Goal: Task Accomplishment & Management: Manage account settings

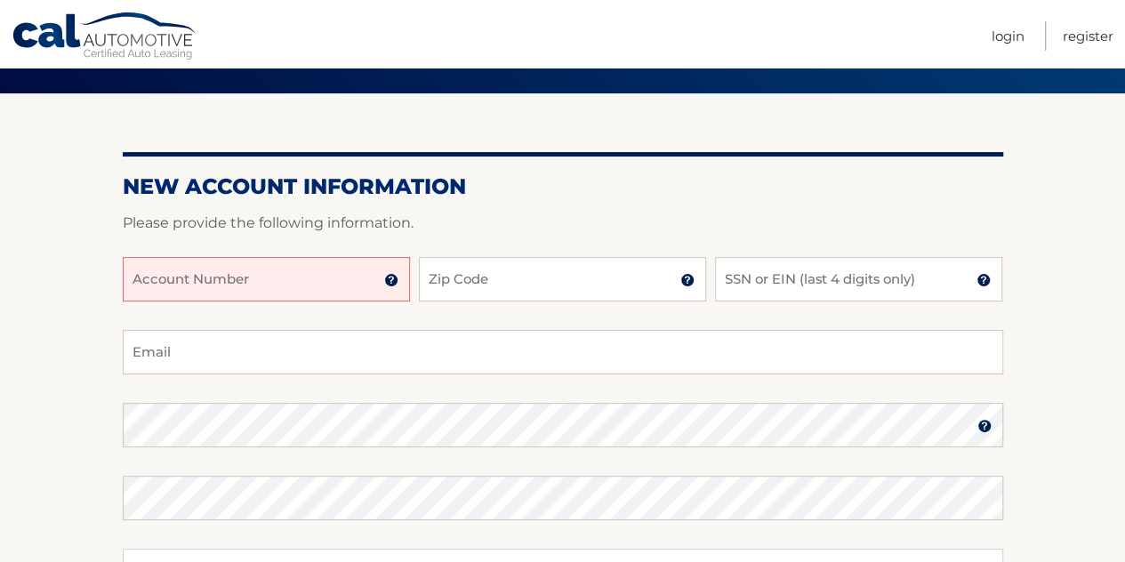
scroll to position [129, 0]
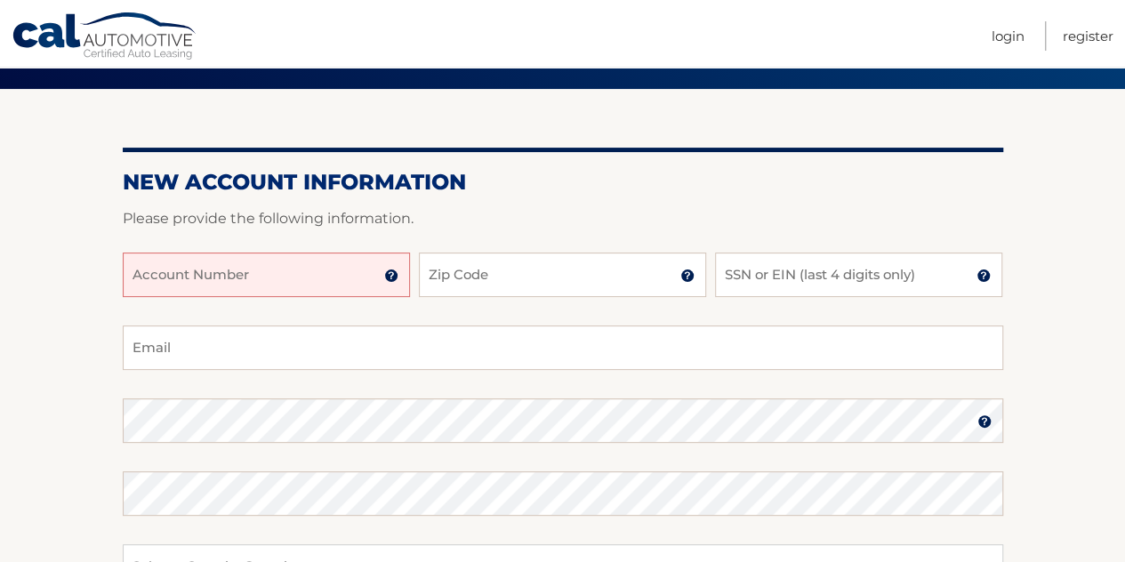
click at [309, 259] on input "Account Number" at bounding box center [266, 275] width 287 height 44
paste input "44455980710"
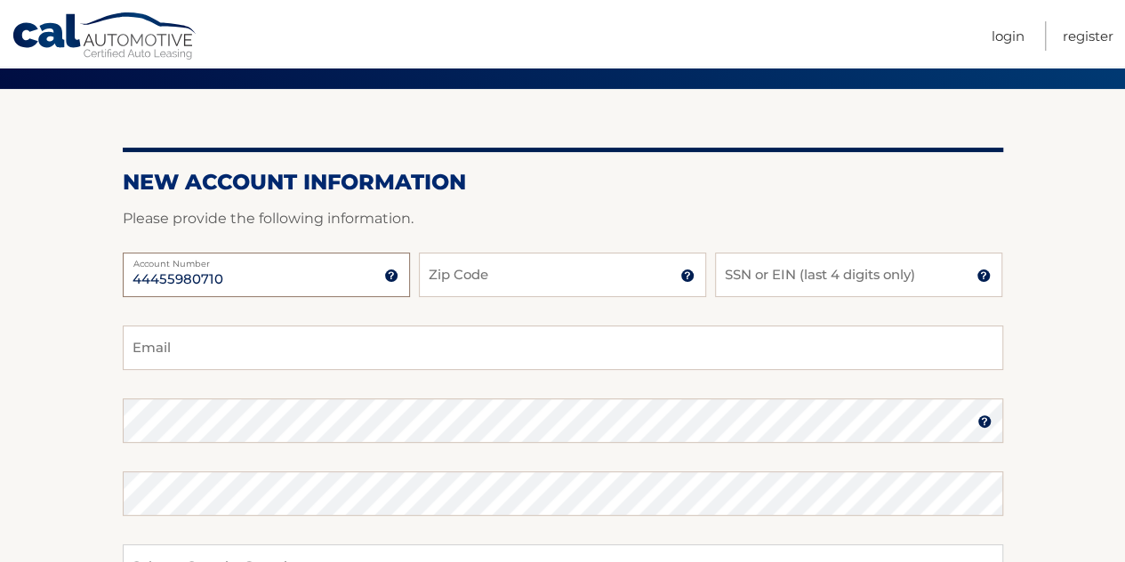
type input "44455980710"
click at [462, 271] on input "Zip Code" at bounding box center [562, 275] width 287 height 44
type input "07713"
click at [747, 268] on input "SSN or EIN (last 4 digits only)" at bounding box center [858, 275] width 287 height 44
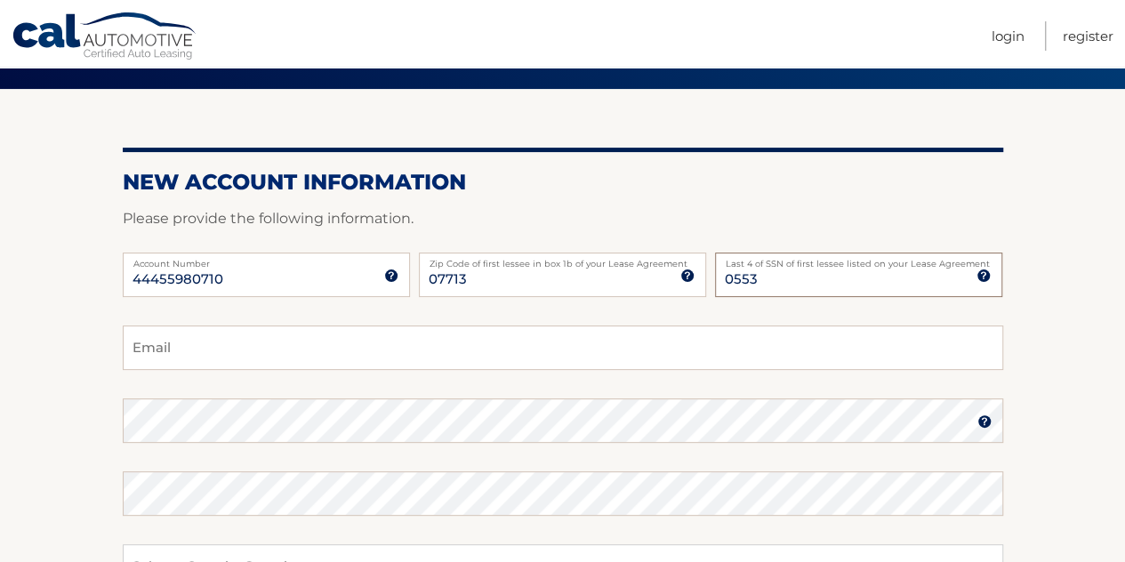
type input "0553"
click at [654, 283] on input "07713" at bounding box center [562, 275] width 287 height 44
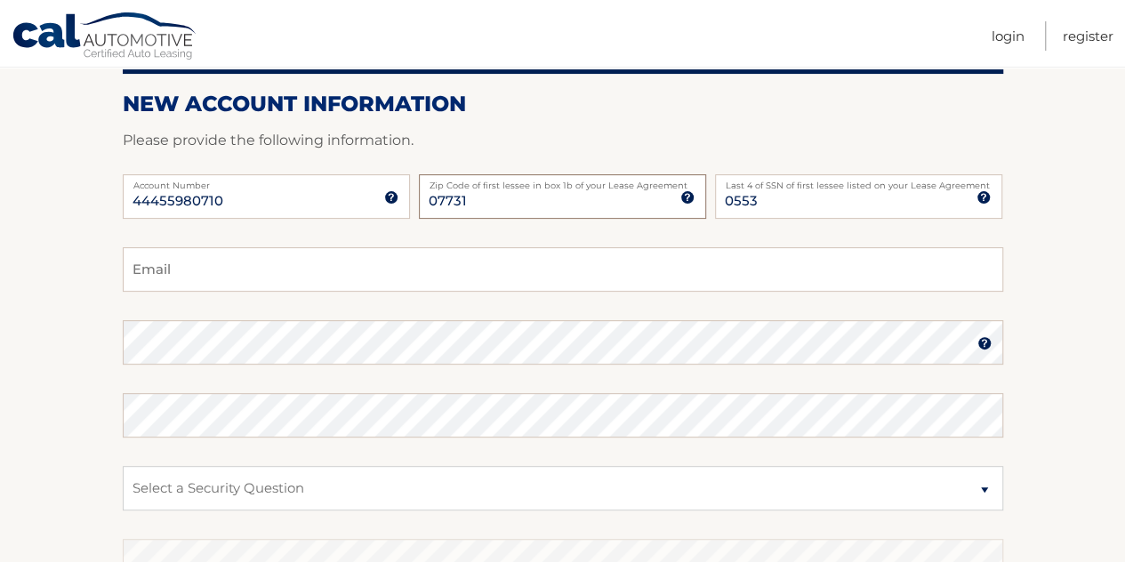
type input "07731"
click at [630, 269] on input "Email" at bounding box center [563, 269] width 880 height 44
type input "keirhanbelli@gmail.com"
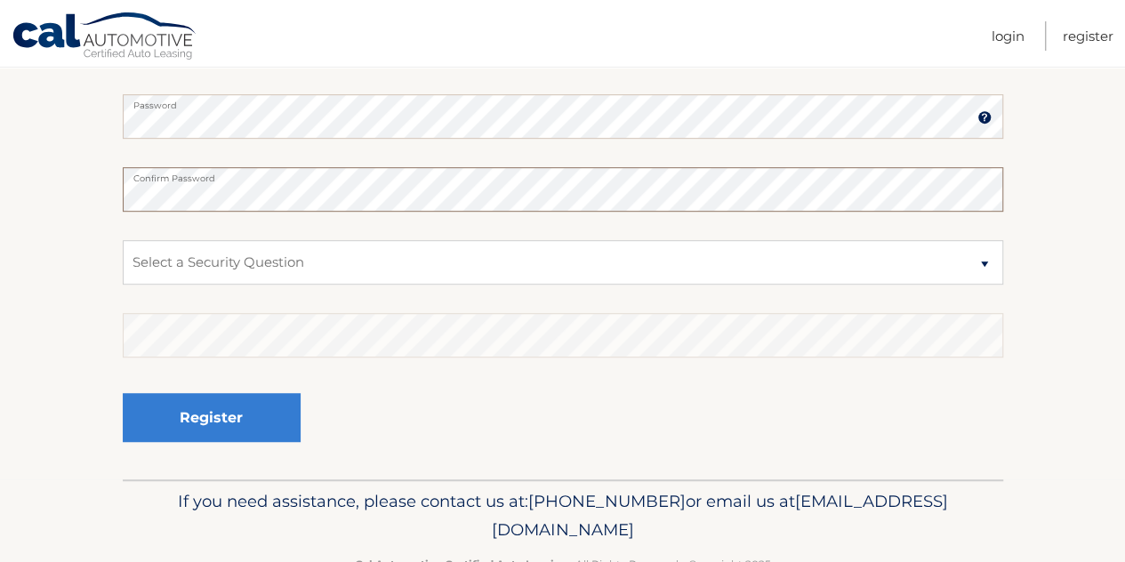
scroll to position [434, 0]
click at [538, 261] on select "Select a Security Question What was the name of your elementary school? What is…" at bounding box center [563, 261] width 880 height 44
select select "1"
click at [123, 239] on select "Select a Security Question What was the name of your elementary school? What is…" at bounding box center [563, 261] width 880 height 44
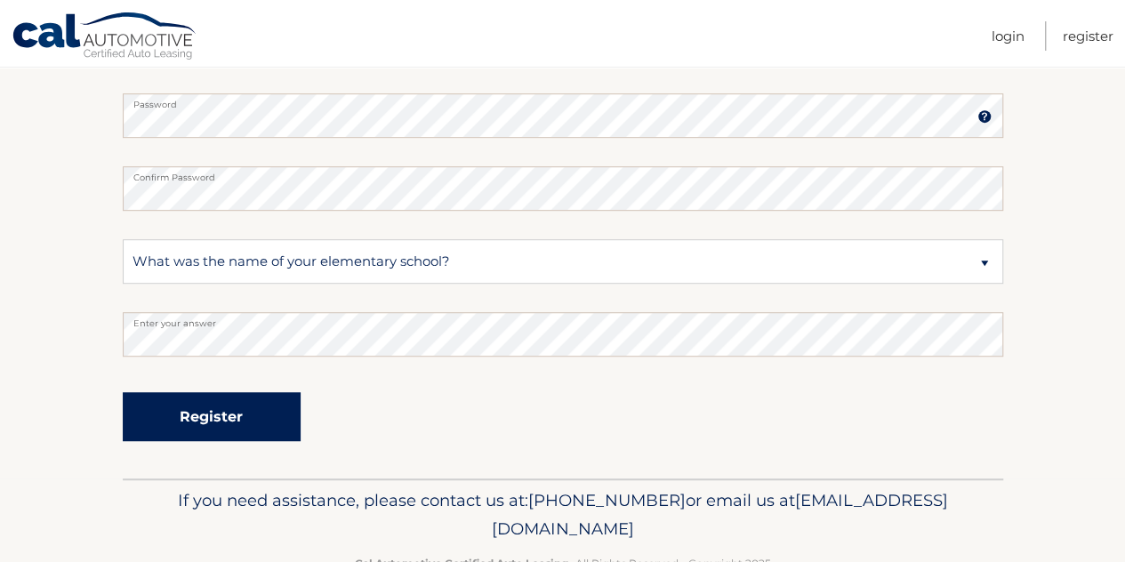
click at [239, 400] on button "Register" at bounding box center [212, 416] width 178 height 49
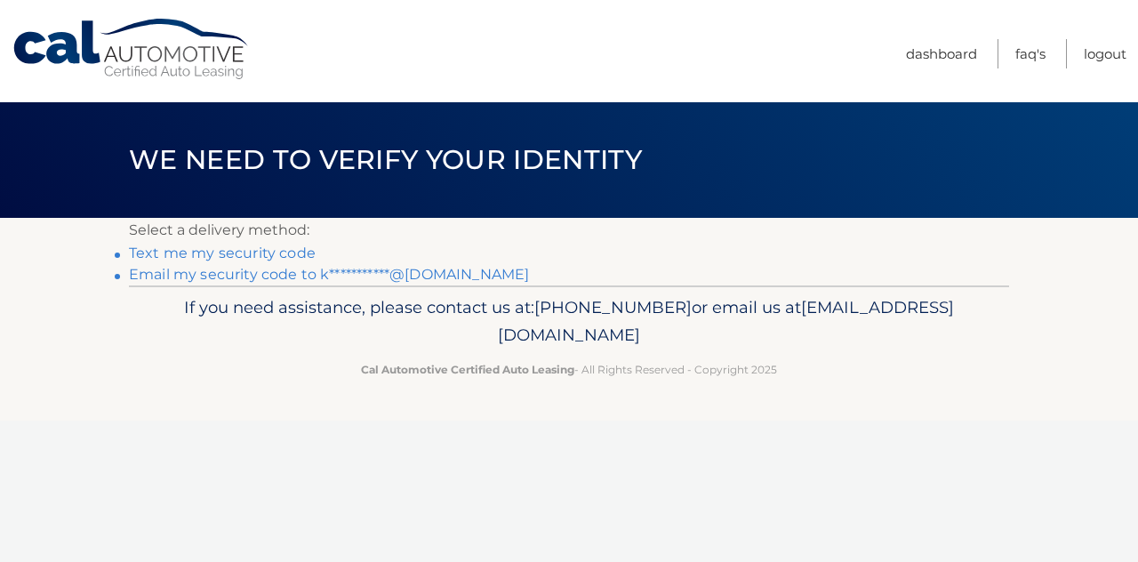
click at [294, 272] on link "**********" at bounding box center [329, 274] width 400 height 17
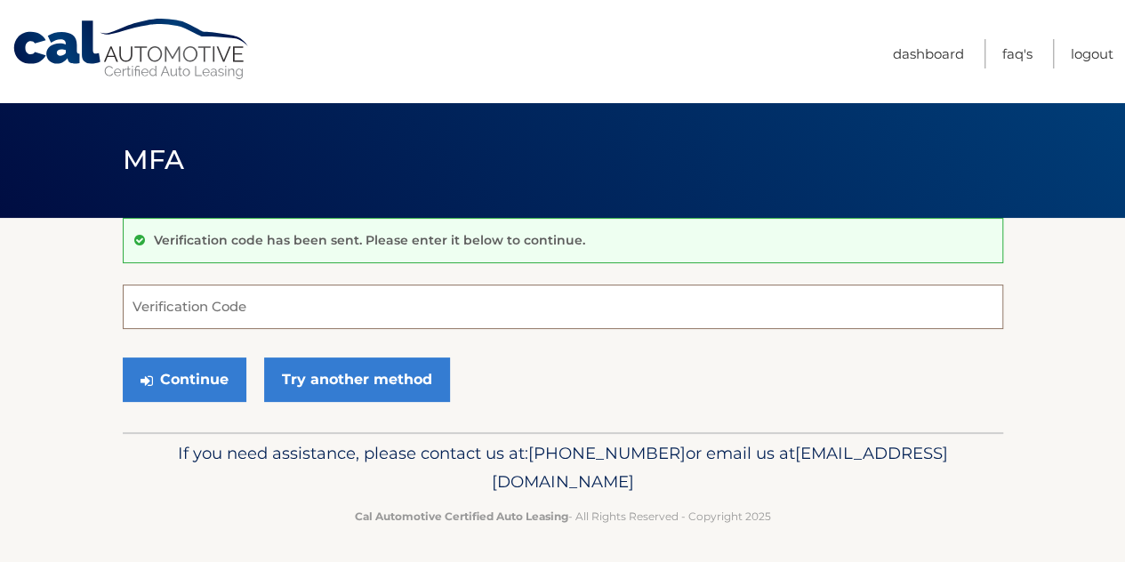
click at [409, 314] on input "Verification Code" at bounding box center [563, 307] width 880 height 44
paste input "821795"
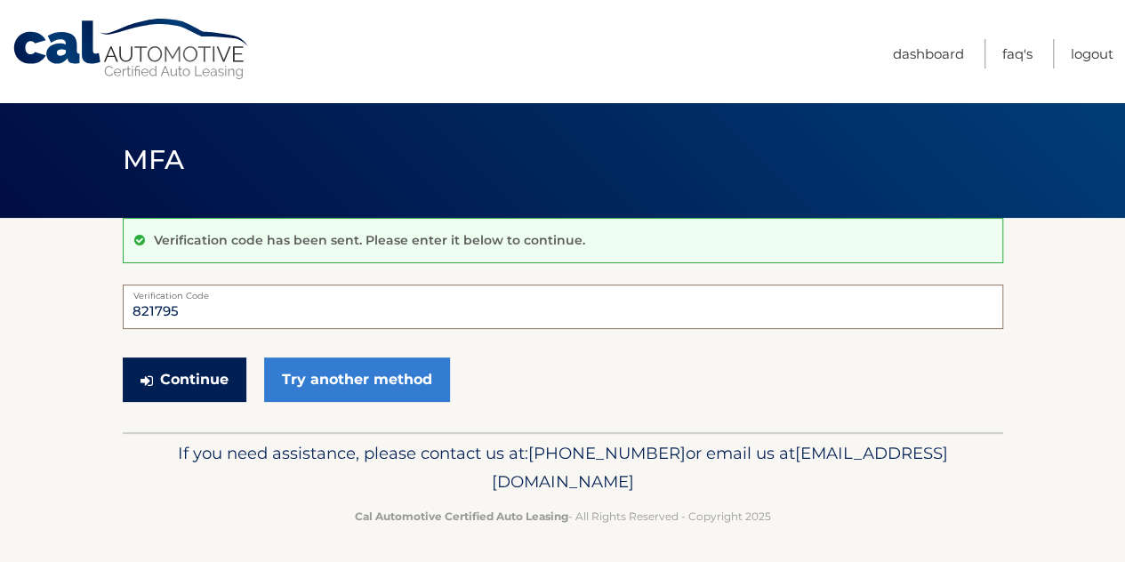
type input "821795"
click at [189, 373] on button "Continue" at bounding box center [185, 379] width 124 height 44
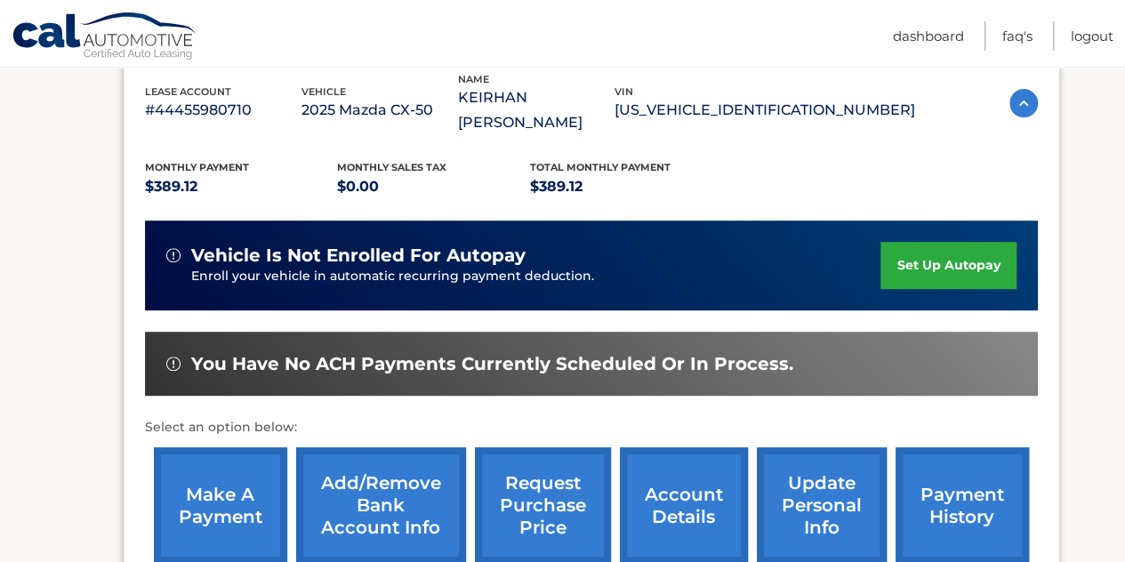
scroll to position [344, 0]
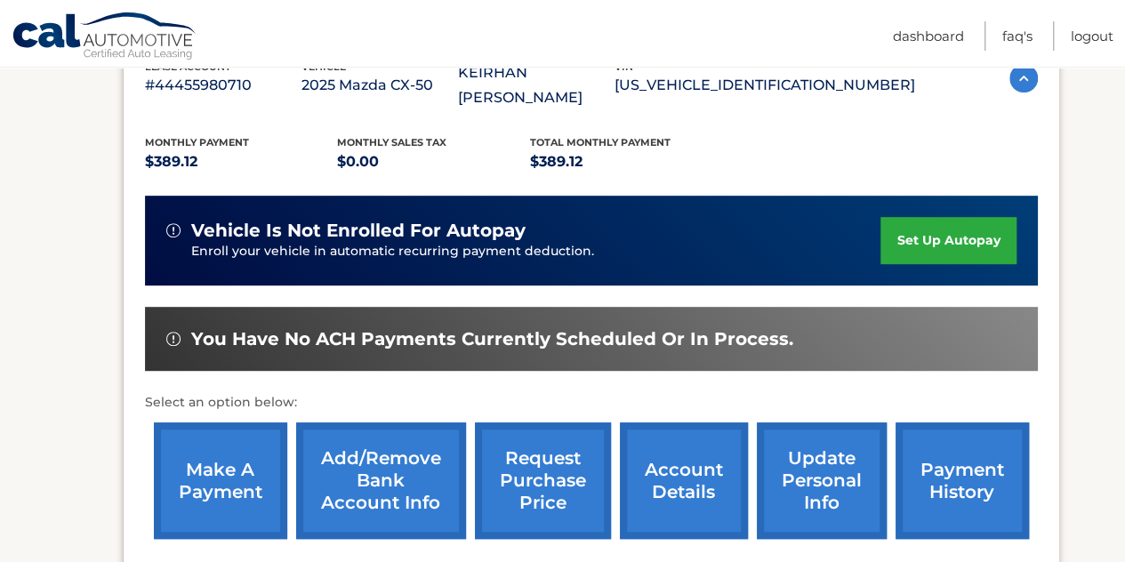
click at [934, 217] on link "set up autopay" at bounding box center [947, 240] width 135 height 47
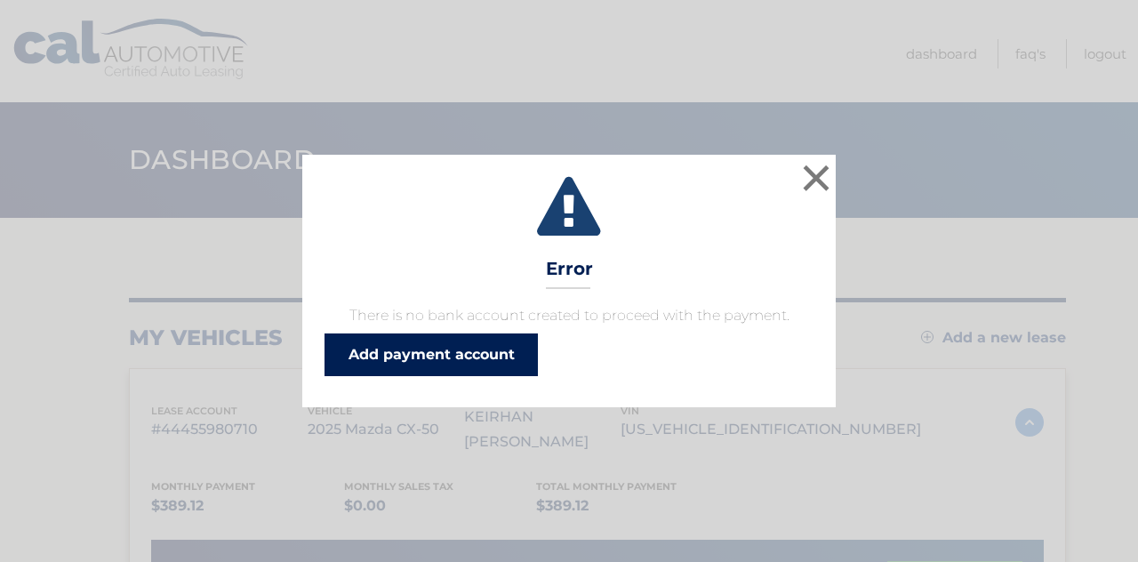
click at [443, 345] on link "Add payment account" at bounding box center [431, 354] width 213 height 43
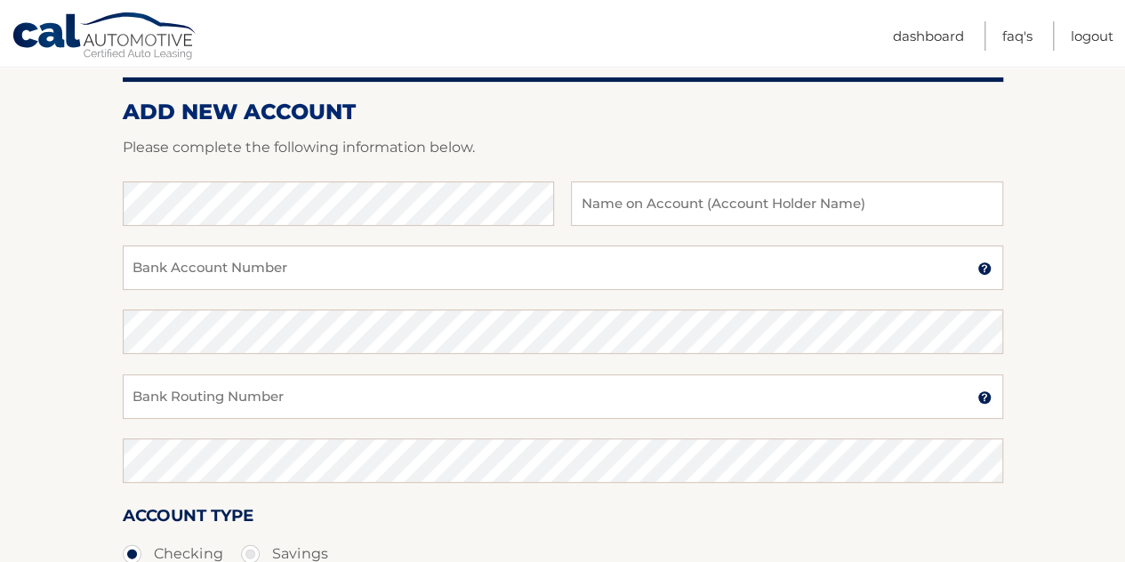
scroll to position [228, 0]
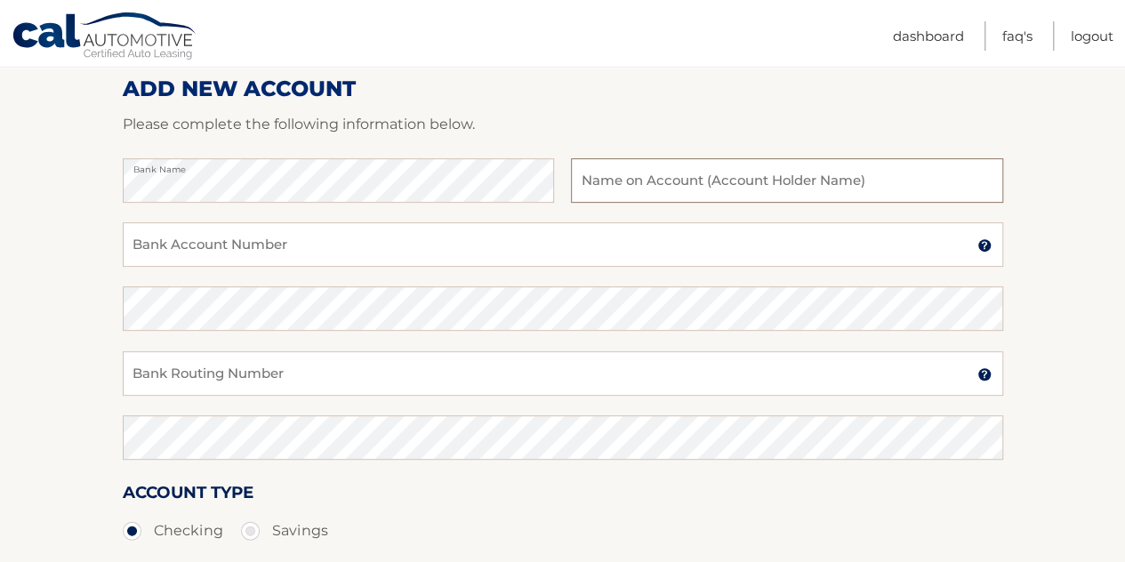
click at [604, 177] on input "text" at bounding box center [786, 180] width 431 height 44
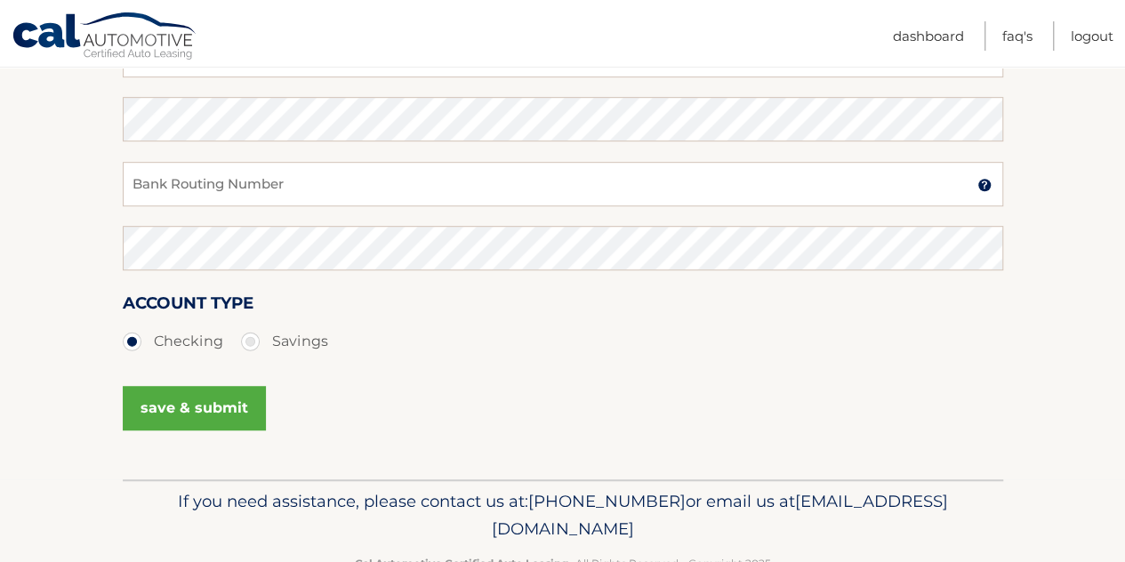
scroll to position [427, 0]
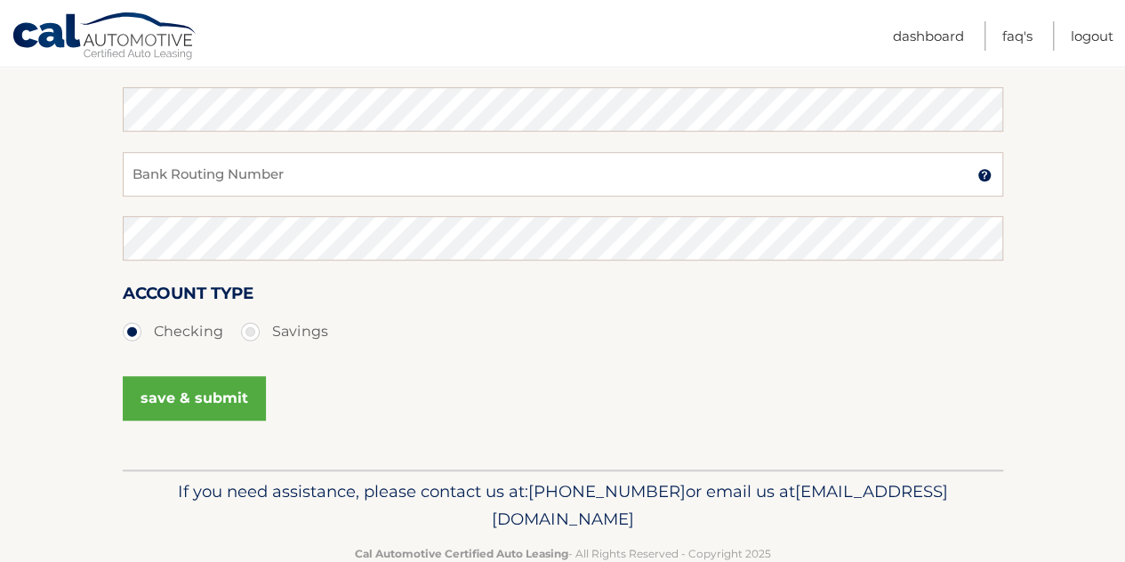
type input "Keirhan [PERSON_NAME]"
click at [597, 297] on div "Account Type Checking Savings" at bounding box center [563, 314] width 880 height 68
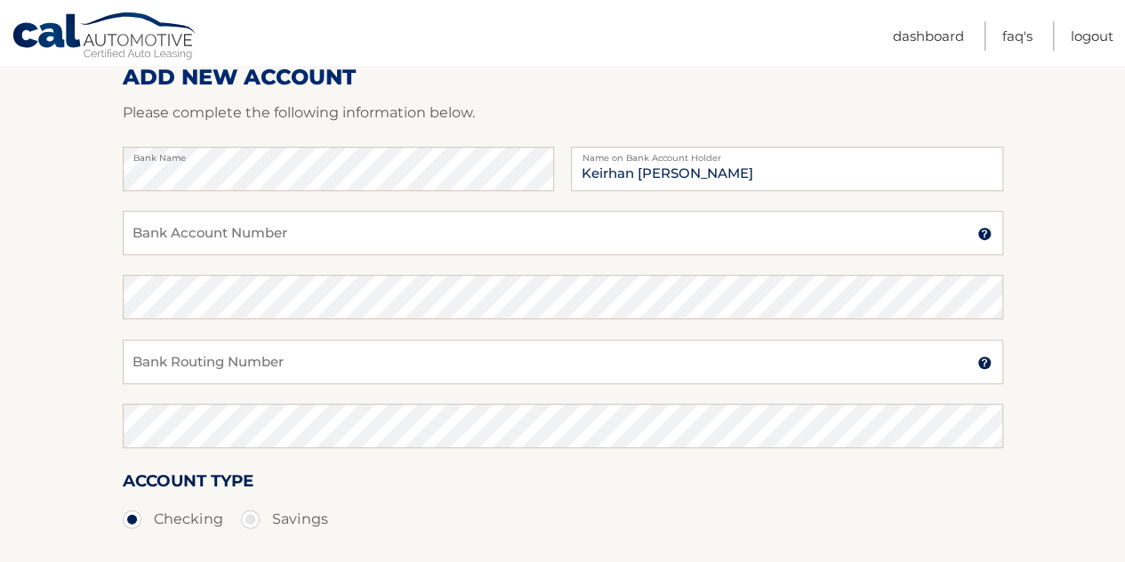
scroll to position [218, 0]
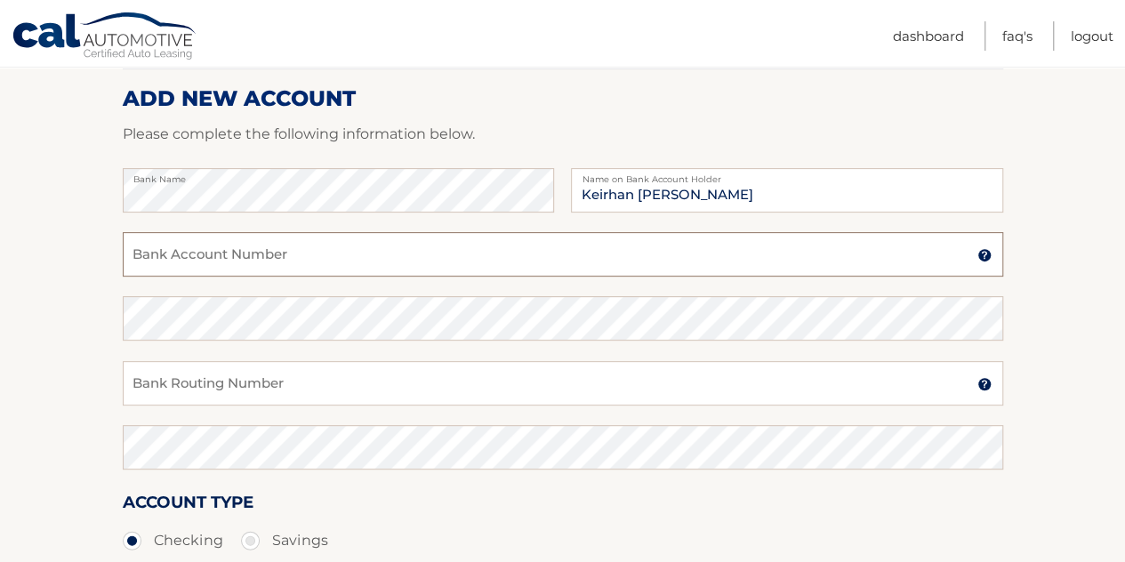
click at [588, 245] on input "Bank Account Number" at bounding box center [563, 254] width 880 height 44
click at [357, 369] on input "Bank Routing Number" at bounding box center [563, 383] width 880 height 44
paste input "021000021"
type input "021000021"
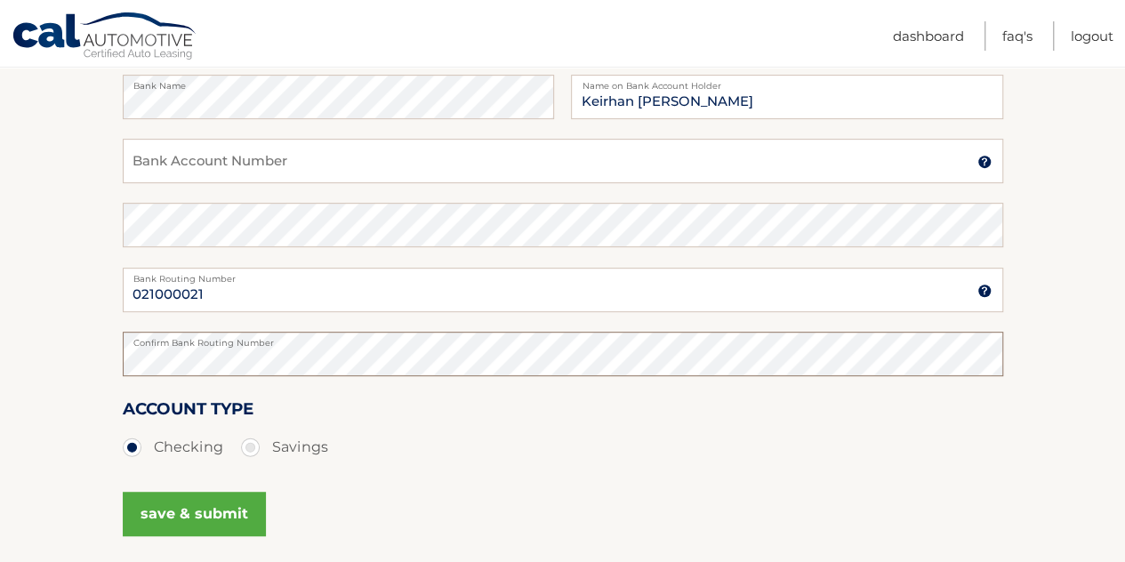
scroll to position [309, 0]
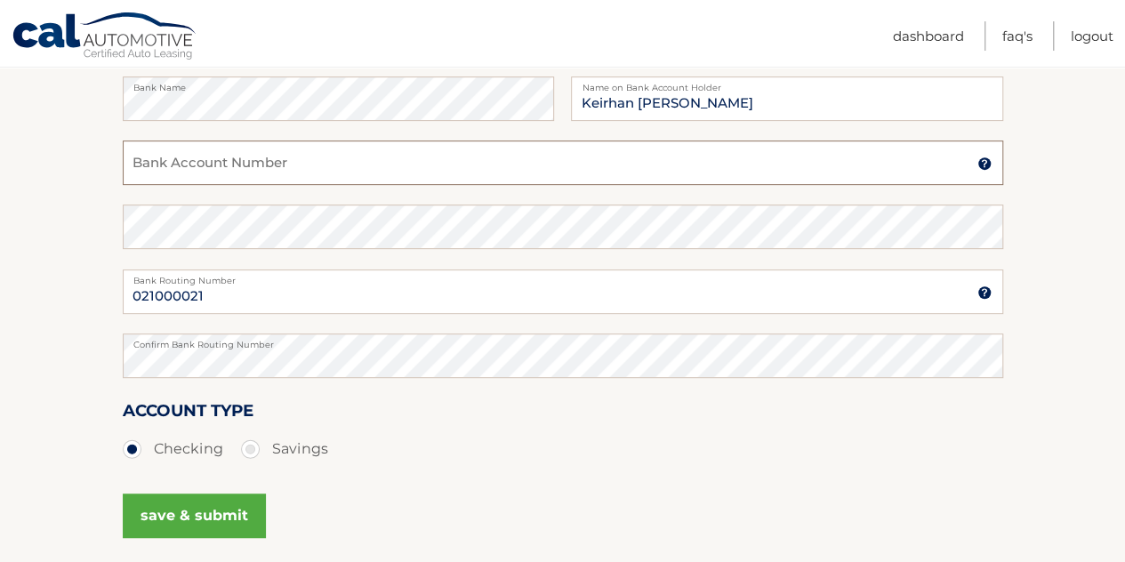
click at [327, 154] on input "Bank Account Number" at bounding box center [563, 163] width 880 height 44
drag, startPoint x: 294, startPoint y: 174, endPoint x: 107, endPoint y: 154, distance: 188.7
click at [107, 154] on section "Account Overview | Set Up Account Info ADD NEW ACCOUNT Please complete the foll…" at bounding box center [562, 247] width 1125 height 679
type input "736697072"
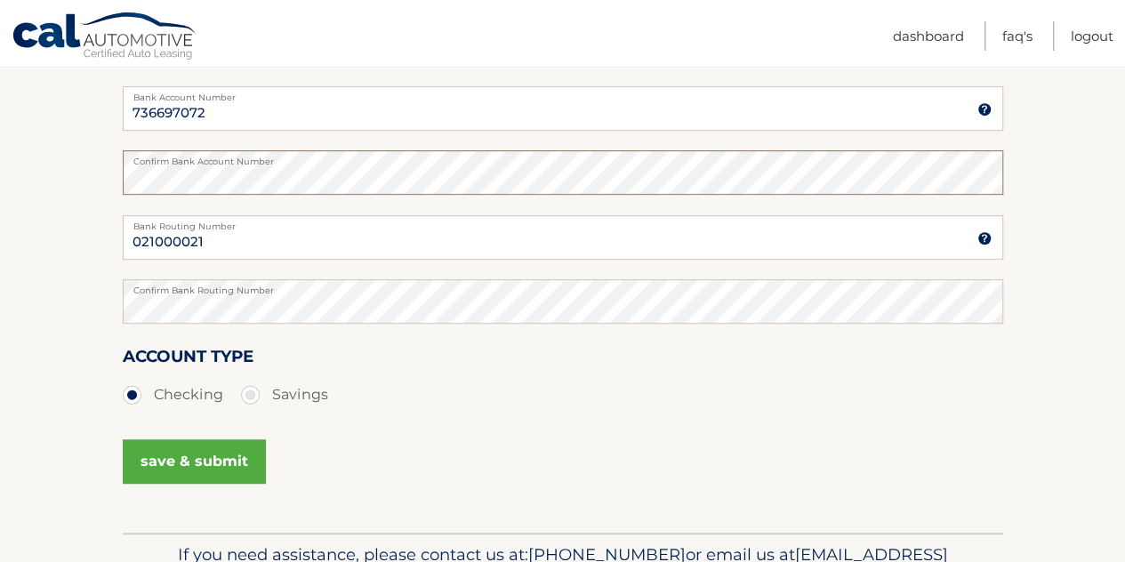
scroll to position [365, 0]
click at [213, 442] on button "save & submit" at bounding box center [194, 460] width 143 height 44
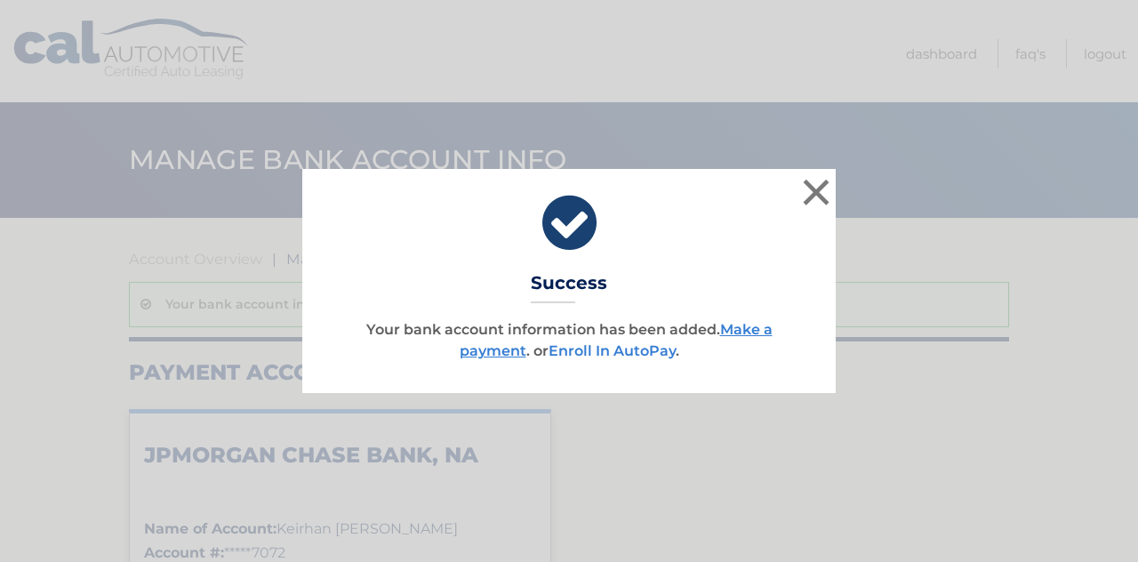
click at [636, 353] on link "Enroll In AutoPay" at bounding box center [612, 350] width 127 height 17
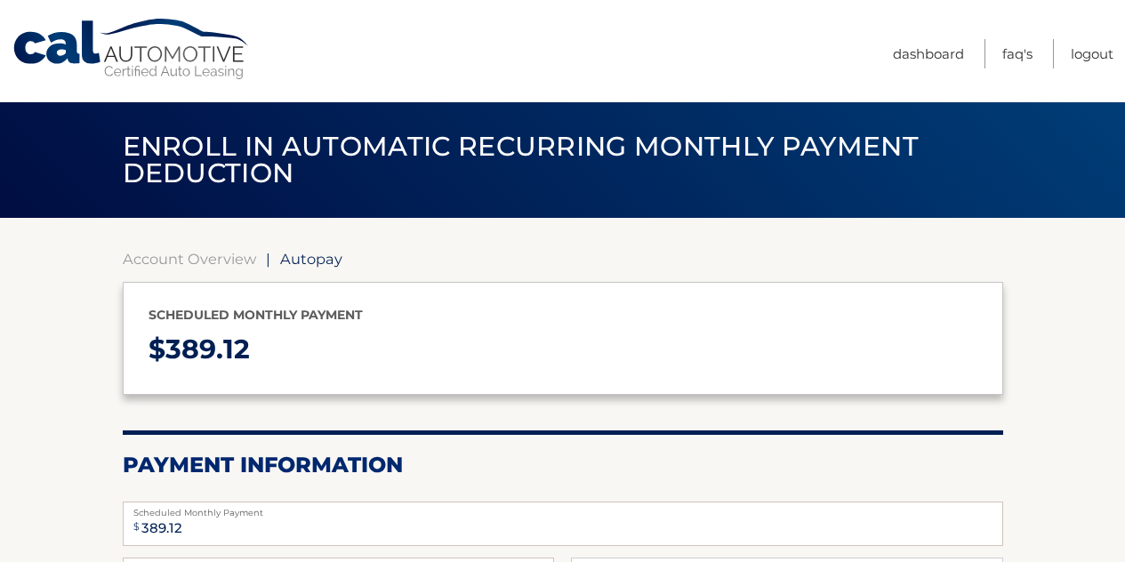
select select "MzQzNWE4NzctMzAxZS00MmQ2LThjYzAtN2I5MDA5OTVlYzFh"
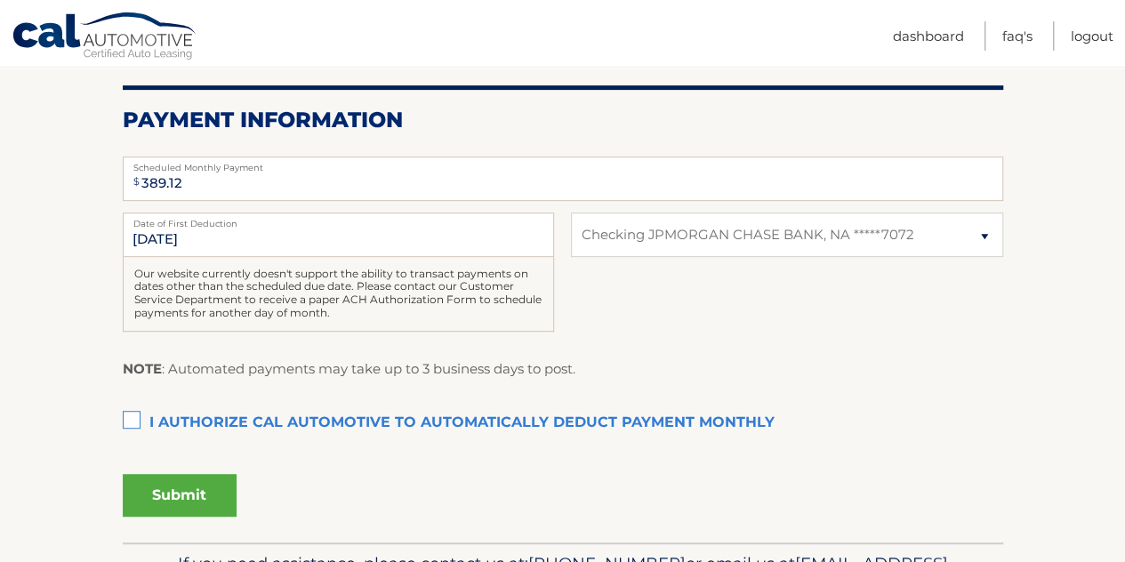
scroll to position [459, 0]
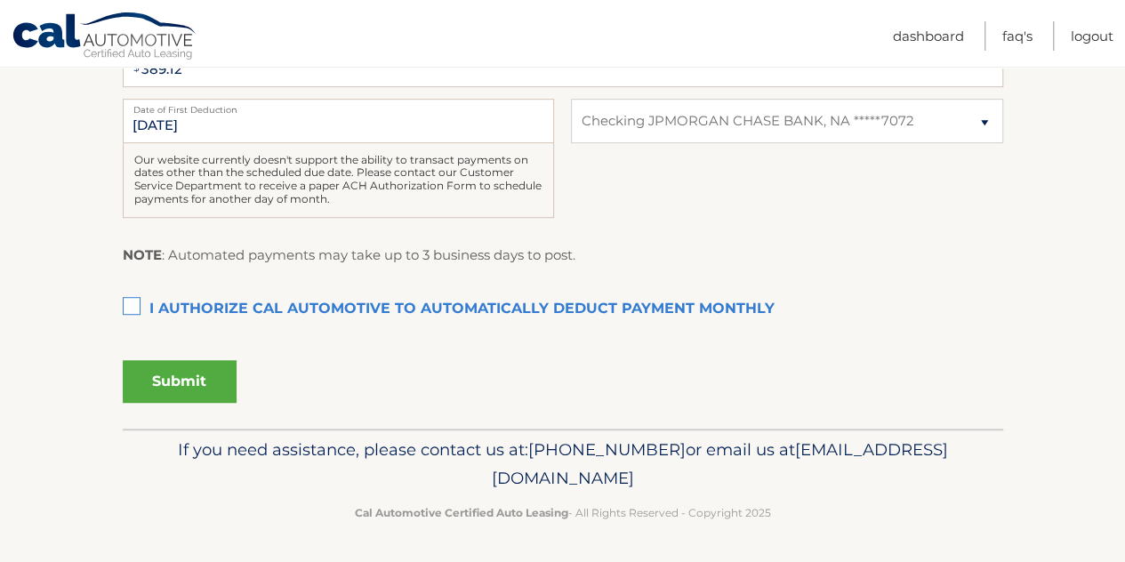
click at [134, 312] on label "I authorize cal automotive to automatically deduct payment monthly This checkbo…" at bounding box center [563, 310] width 880 height 36
click at [0, 0] on input "I authorize cal automotive to automatically deduct payment monthly This checkbo…" at bounding box center [0, 0] width 0 height 0
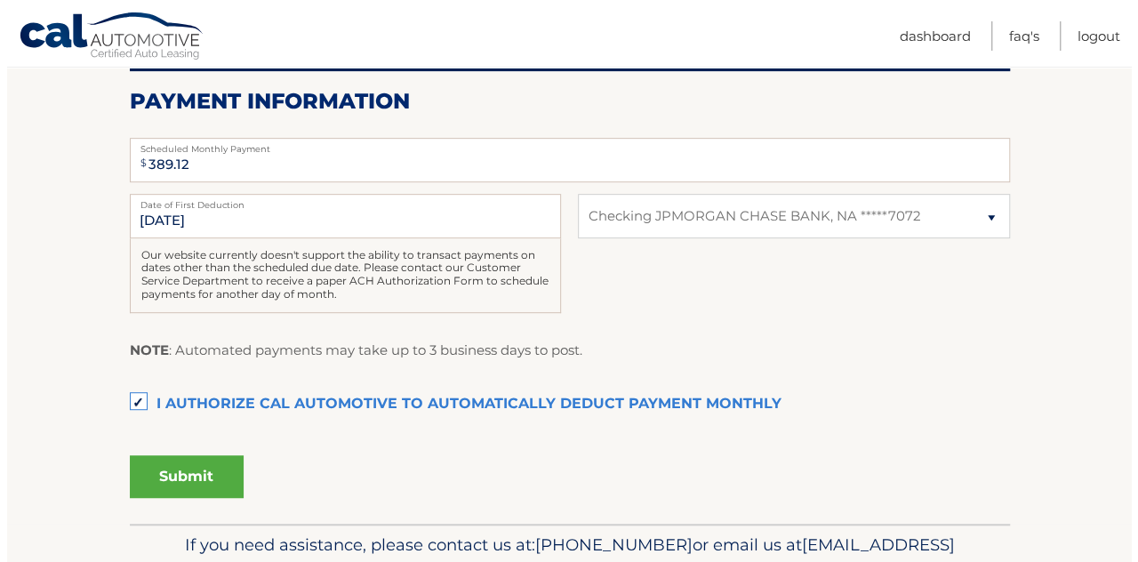
scroll to position [365, 0]
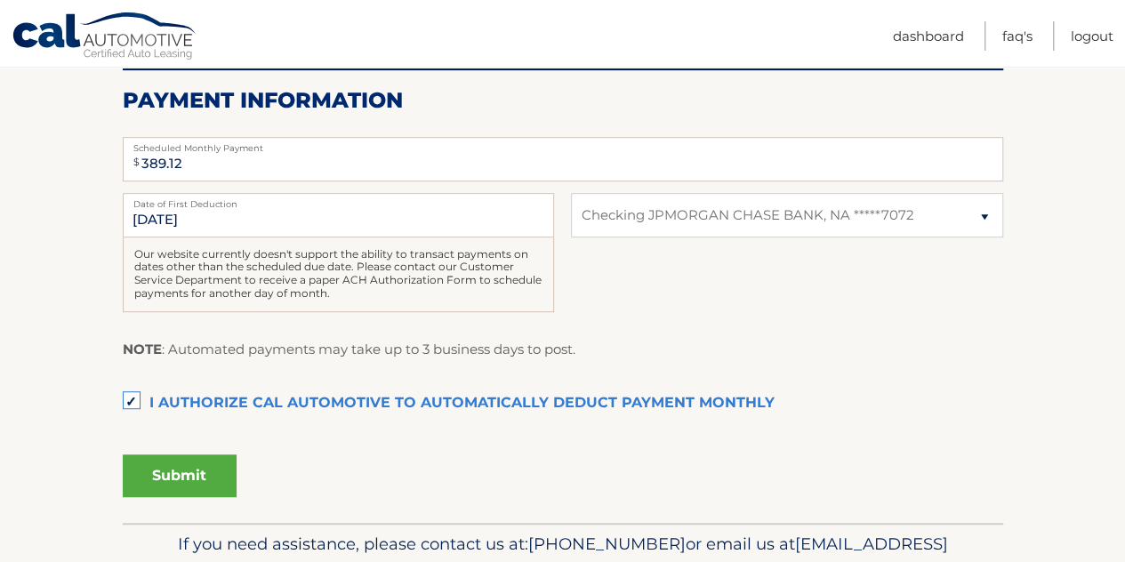
click at [199, 467] on button "Submit" at bounding box center [180, 475] width 114 height 43
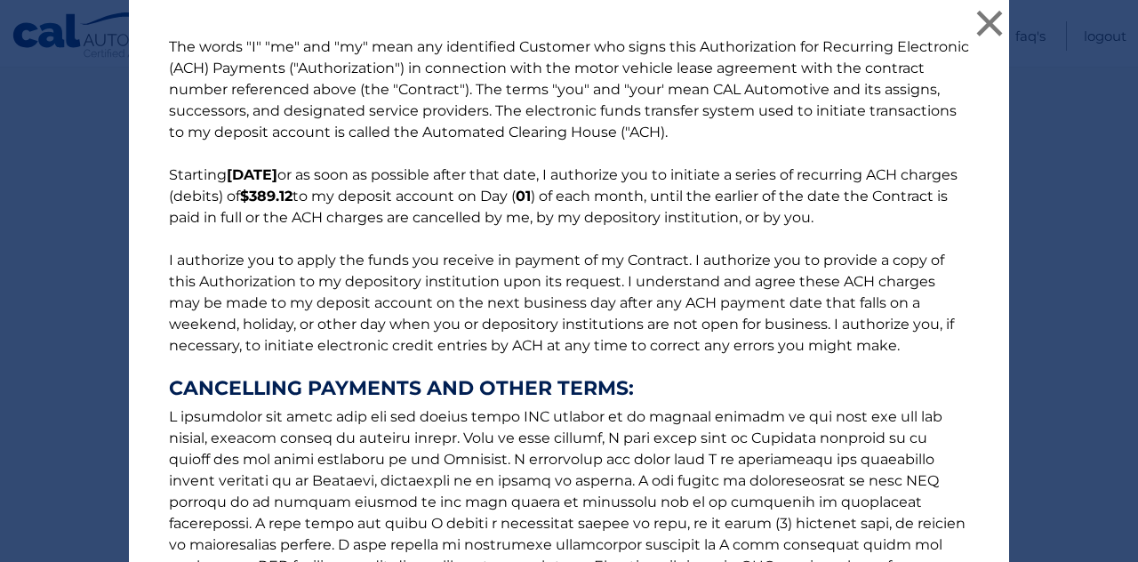
scroll to position [277, 0]
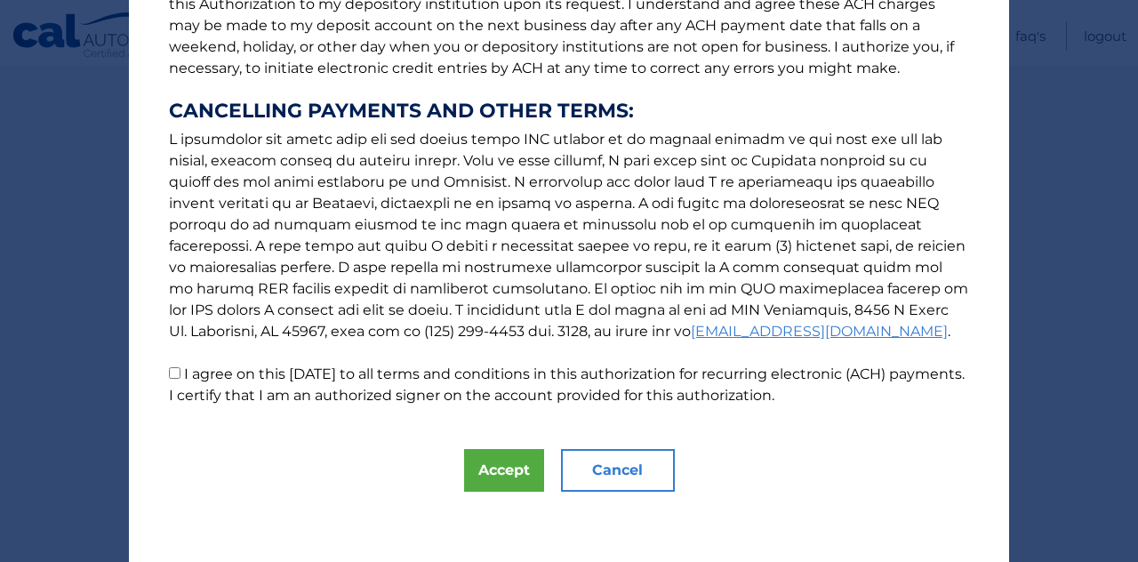
click at [173, 373] on input "I agree on this 09/03/2025 to all terms and conditions in this authorization fo…" at bounding box center [175, 373] width 12 height 12
checkbox input "true"
click at [502, 469] on button "Accept" at bounding box center [504, 470] width 80 height 43
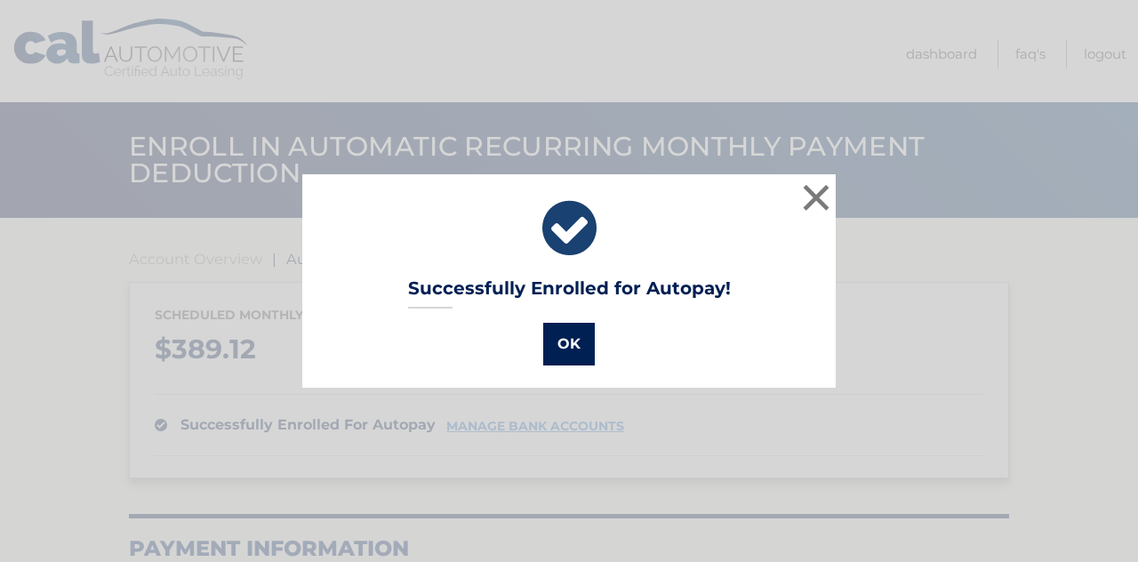
click at [543, 325] on button "OK" at bounding box center [569, 344] width 52 height 43
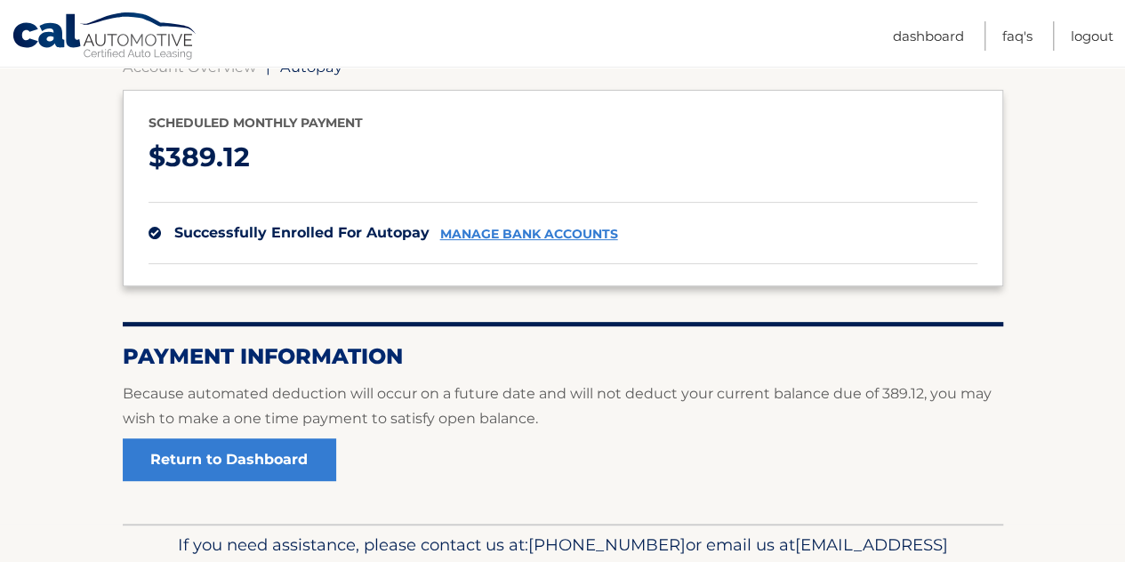
scroll to position [287, 0]
